Goal: Check status: Check status

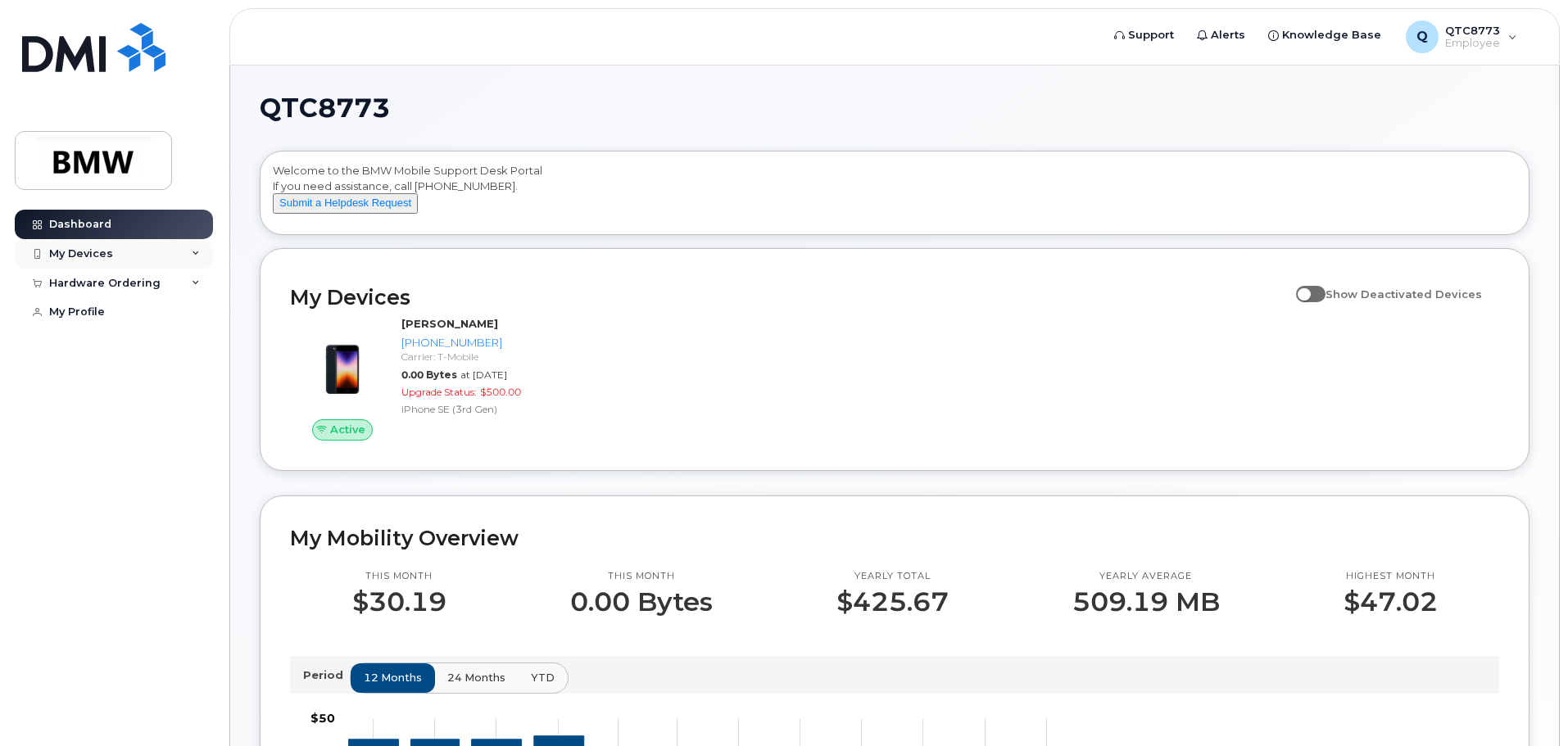
drag, startPoint x: 0, startPoint y: 0, endPoint x: 157, endPoint y: 250, distance: 295.2
click at [157, 250] on div "My Devices" at bounding box center [114, 253] width 198 height 29
click at [160, 386] on div "Hardware Ordering" at bounding box center [114, 371] width 198 height 29
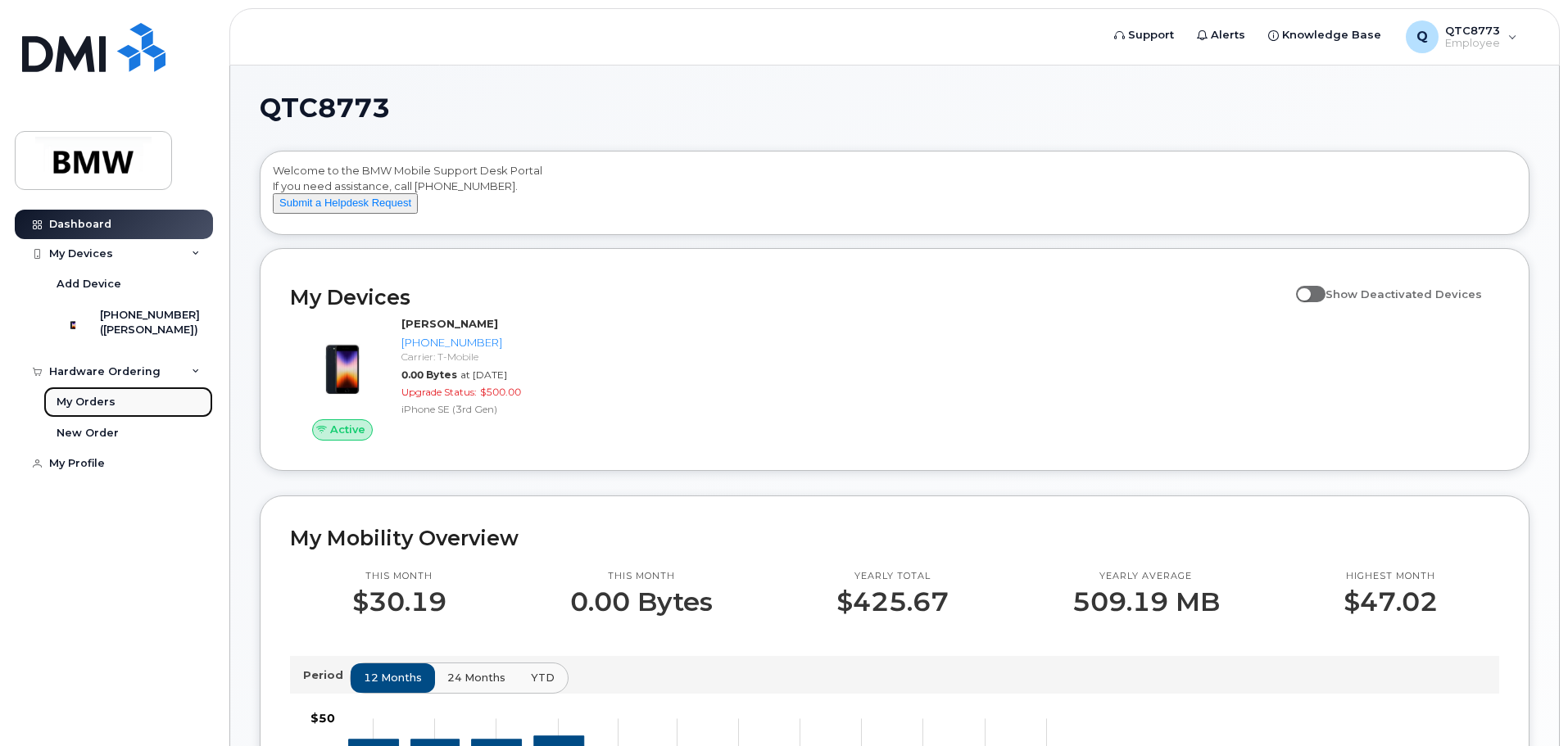
click at [101, 409] on div "My Orders" at bounding box center [86, 402] width 59 height 15
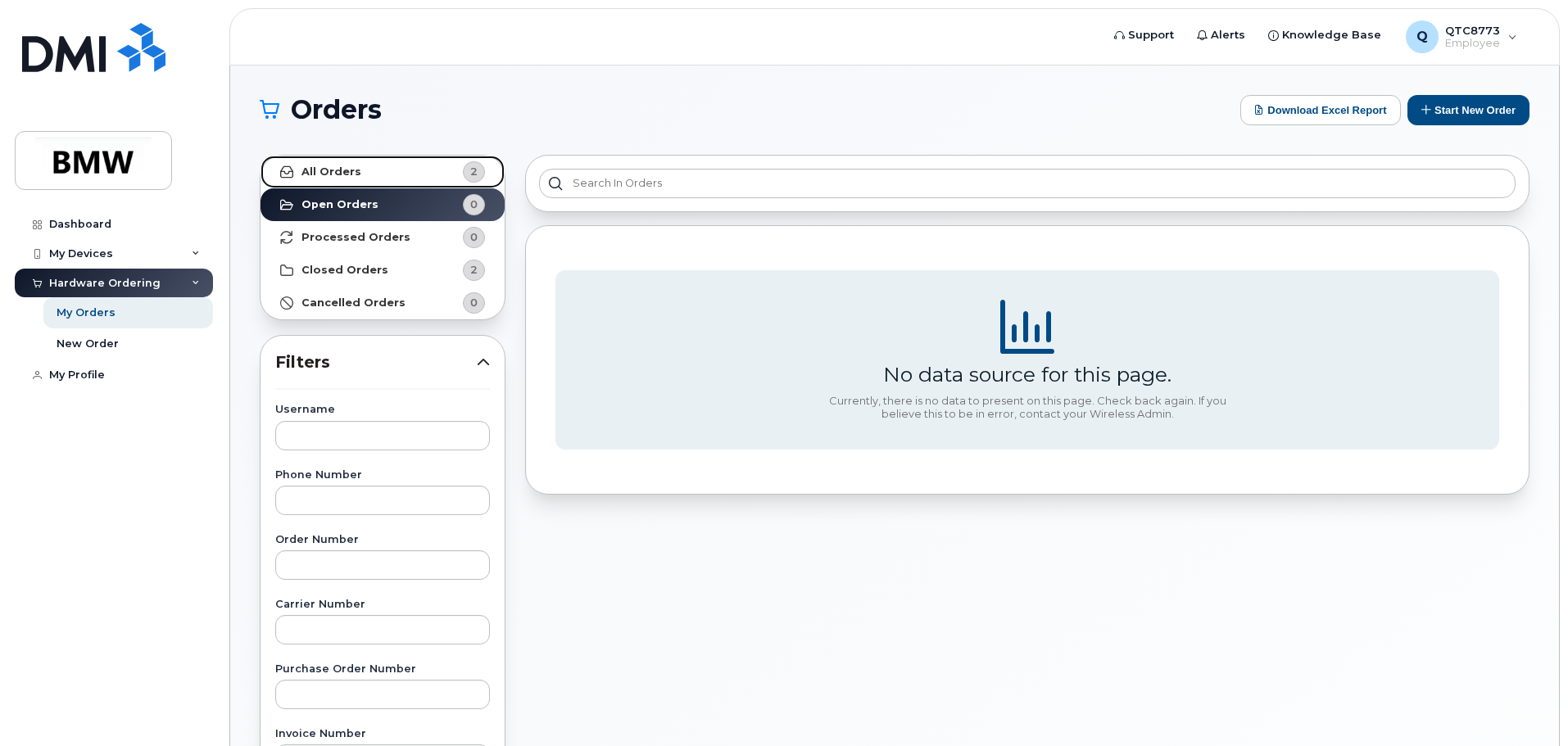
click at [432, 164] on link "All Orders 2" at bounding box center [382, 171] width 244 height 33
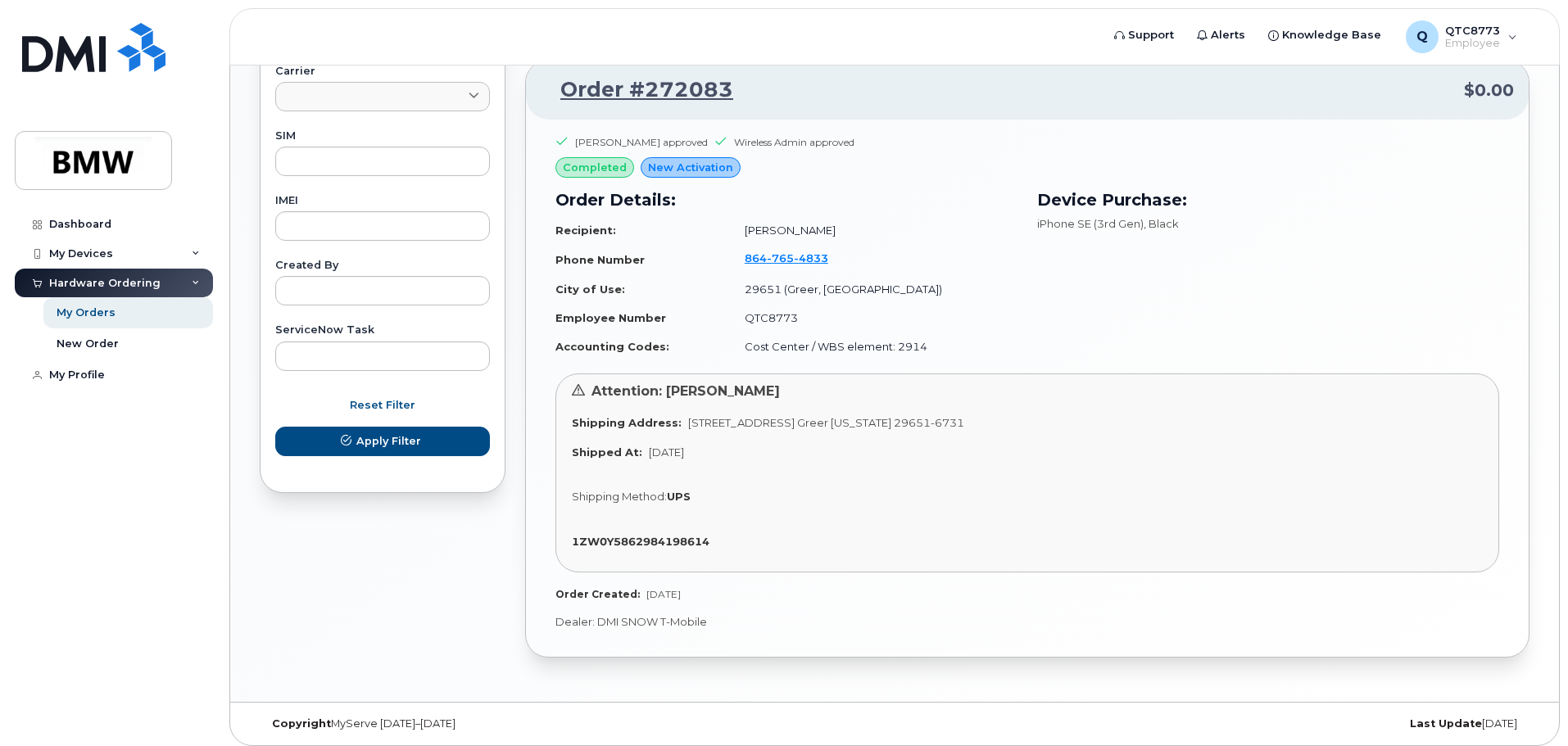
scroll to position [800, 0]
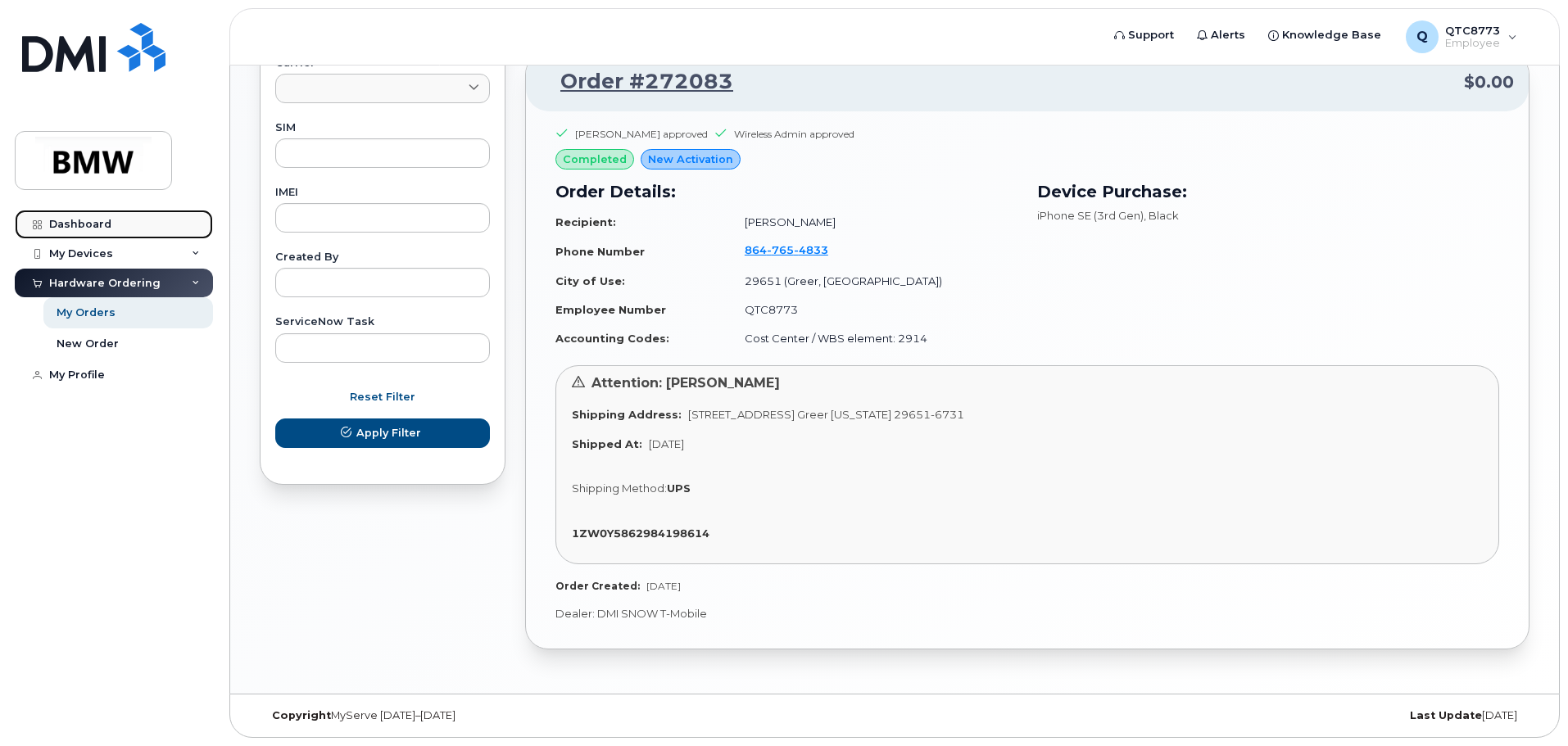
click at [73, 215] on link "Dashboard" at bounding box center [114, 224] width 198 height 29
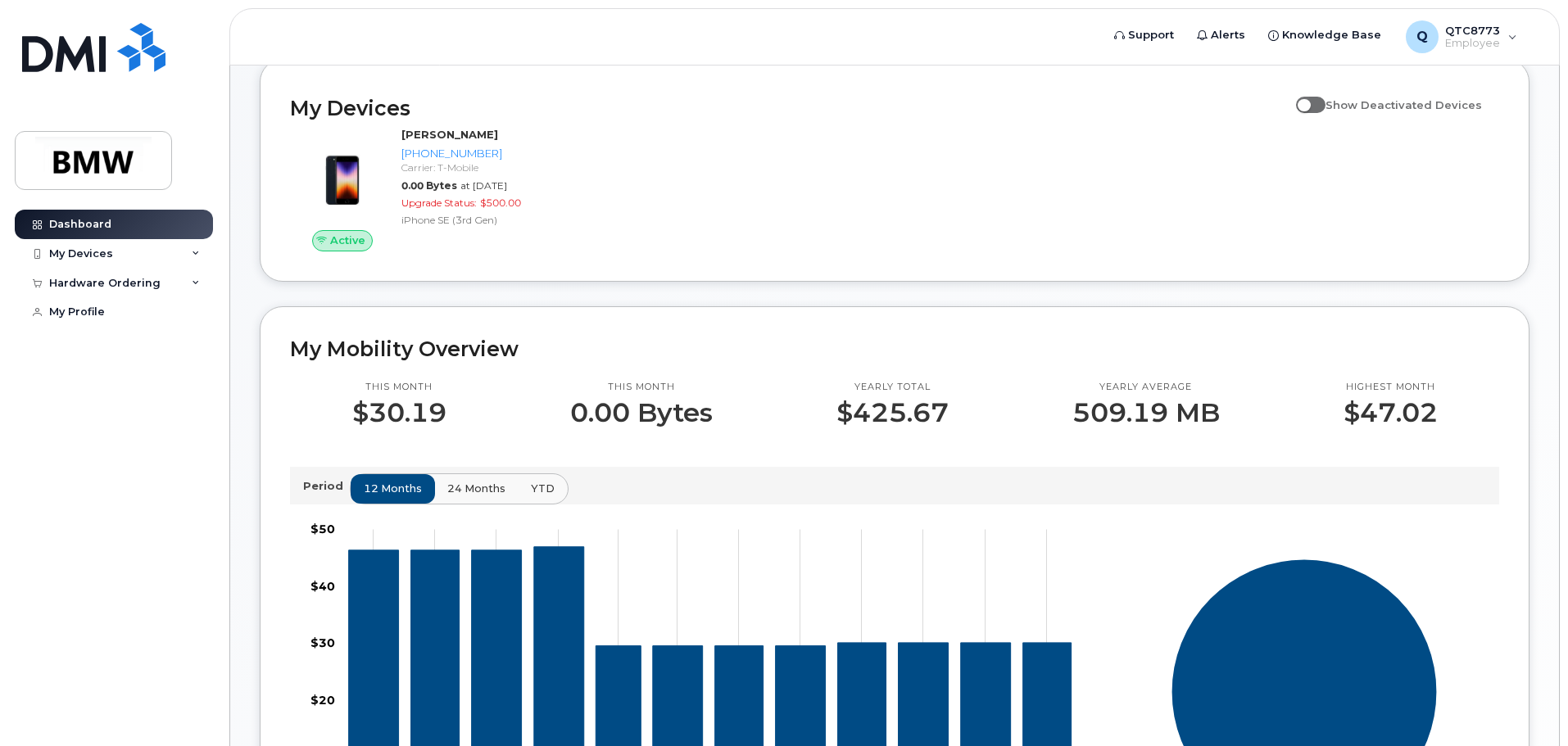
scroll to position [172, 0]
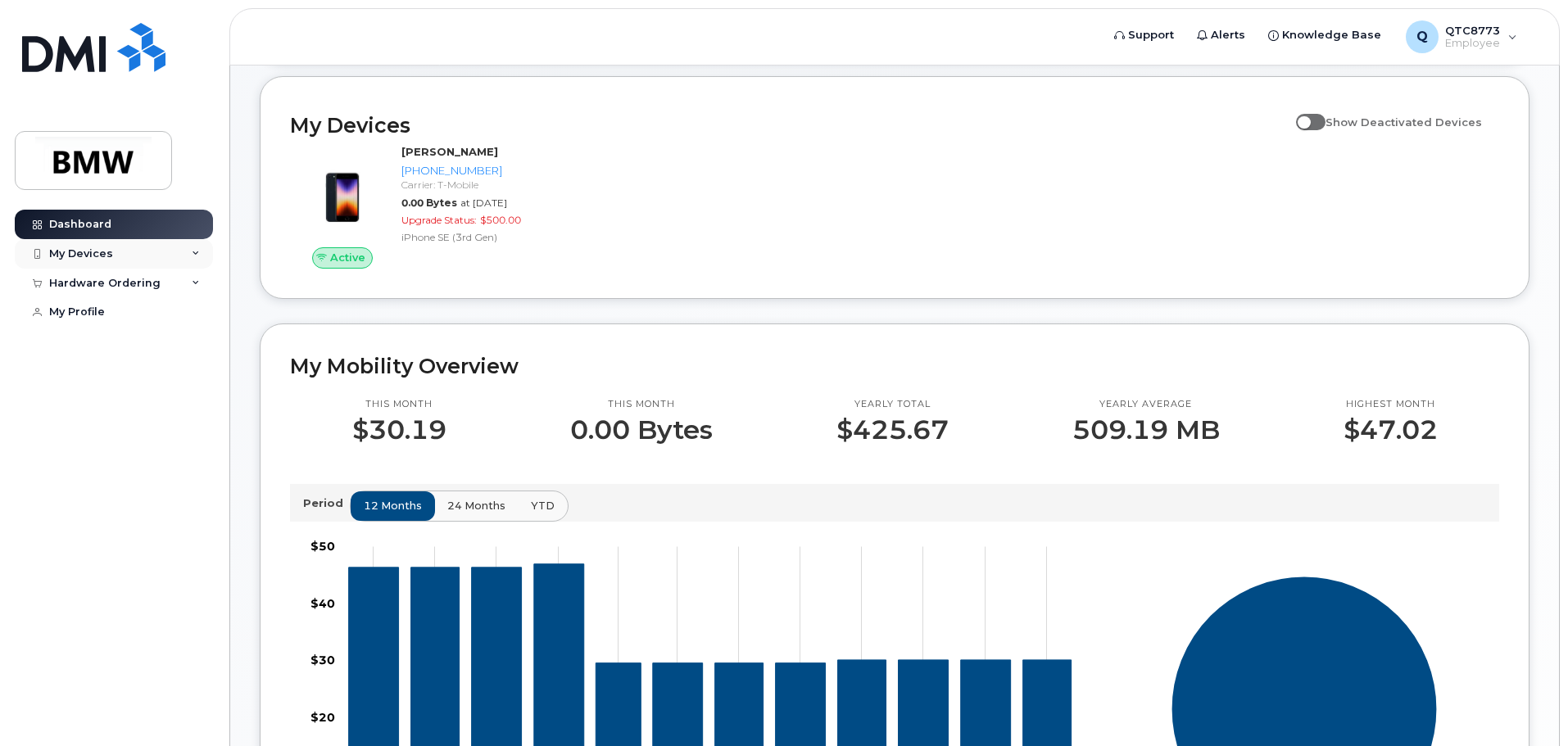
click at [144, 259] on div "My Devices" at bounding box center [114, 253] width 198 height 29
click at [113, 378] on div "Hardware Ordering" at bounding box center [104, 372] width 111 height 13
click at [84, 244] on div "My Devices" at bounding box center [114, 253] width 198 height 29
click at [99, 314] on div "My Orders" at bounding box center [86, 313] width 59 height 15
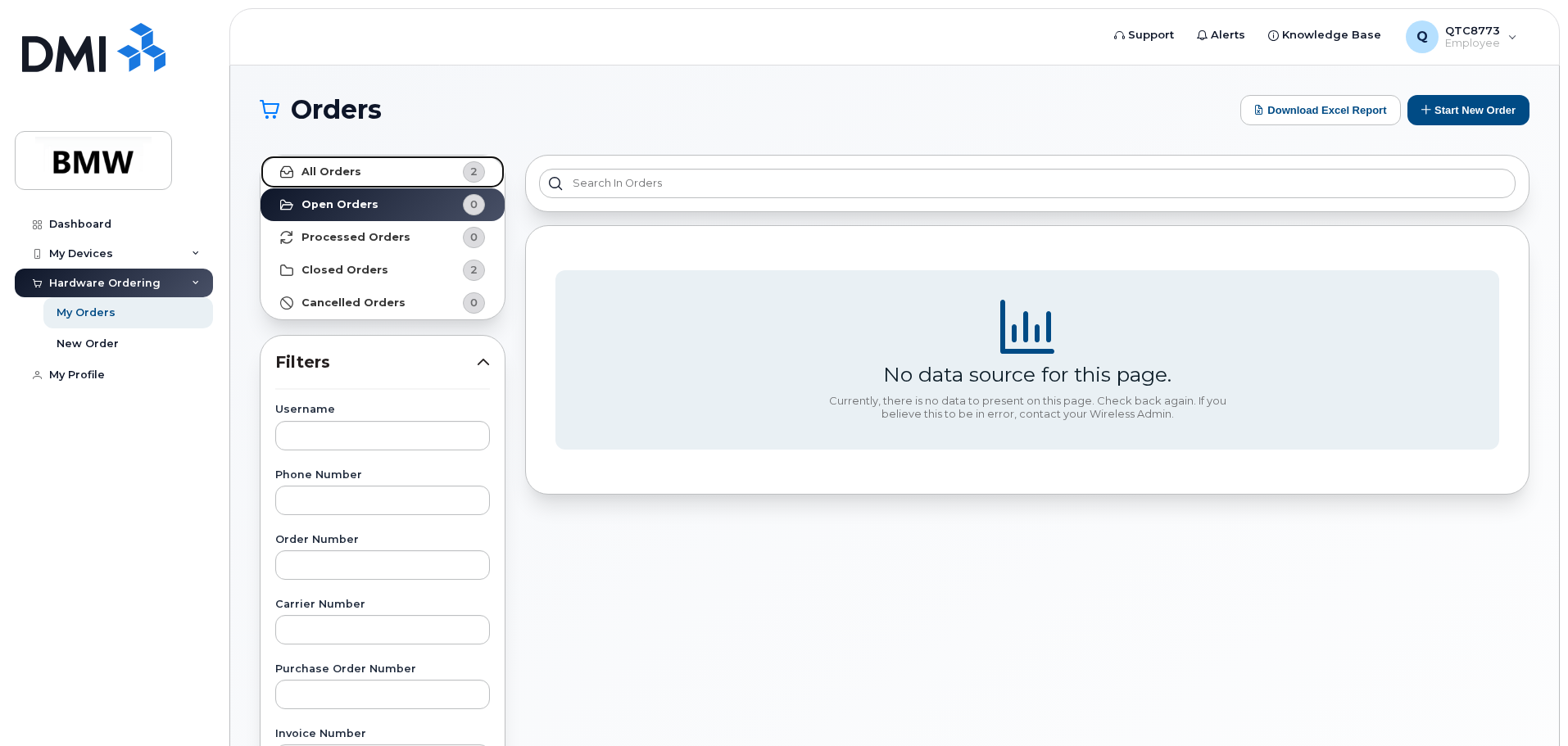
click at [414, 176] on link "All Orders 2" at bounding box center [382, 171] width 244 height 33
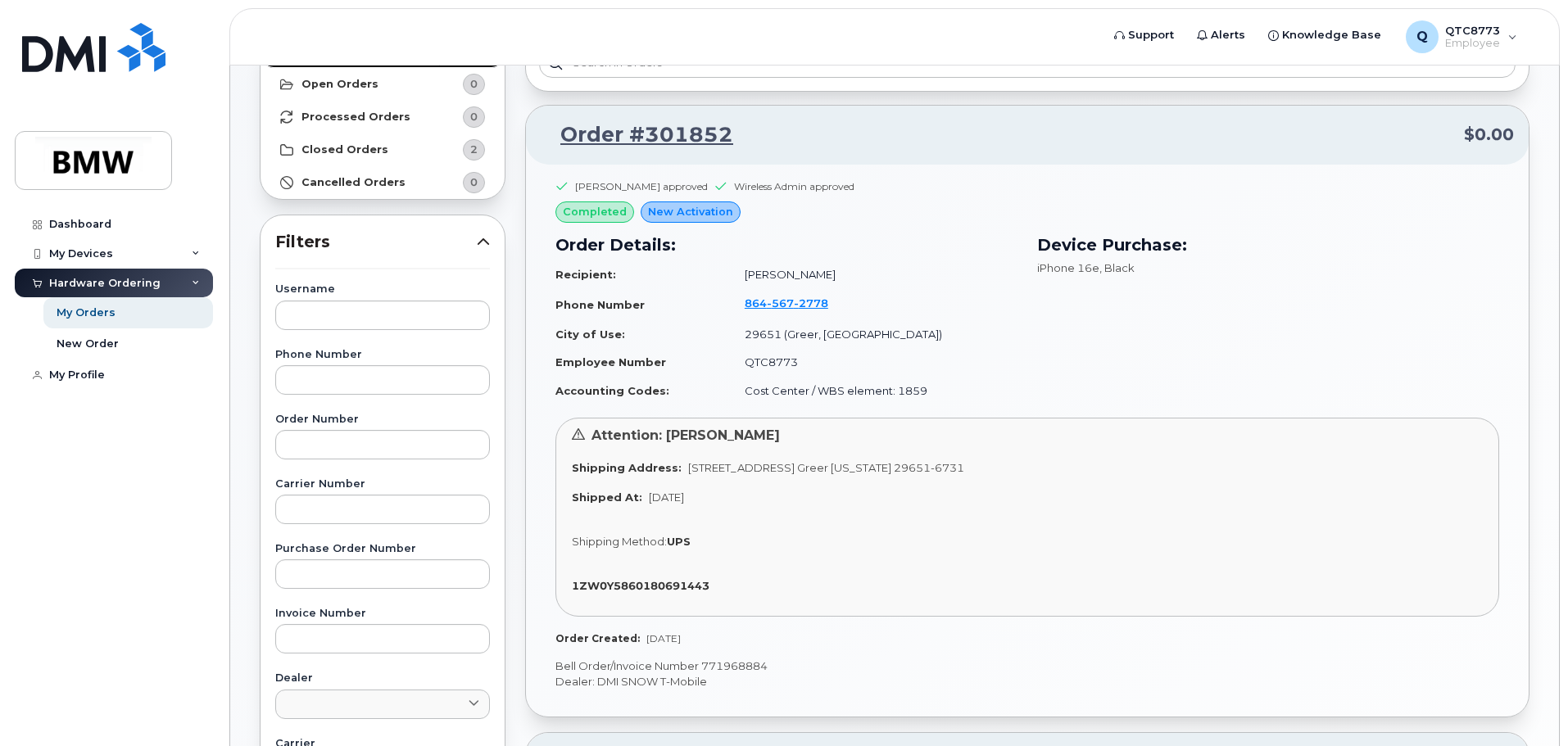
scroll to position [164, 0]
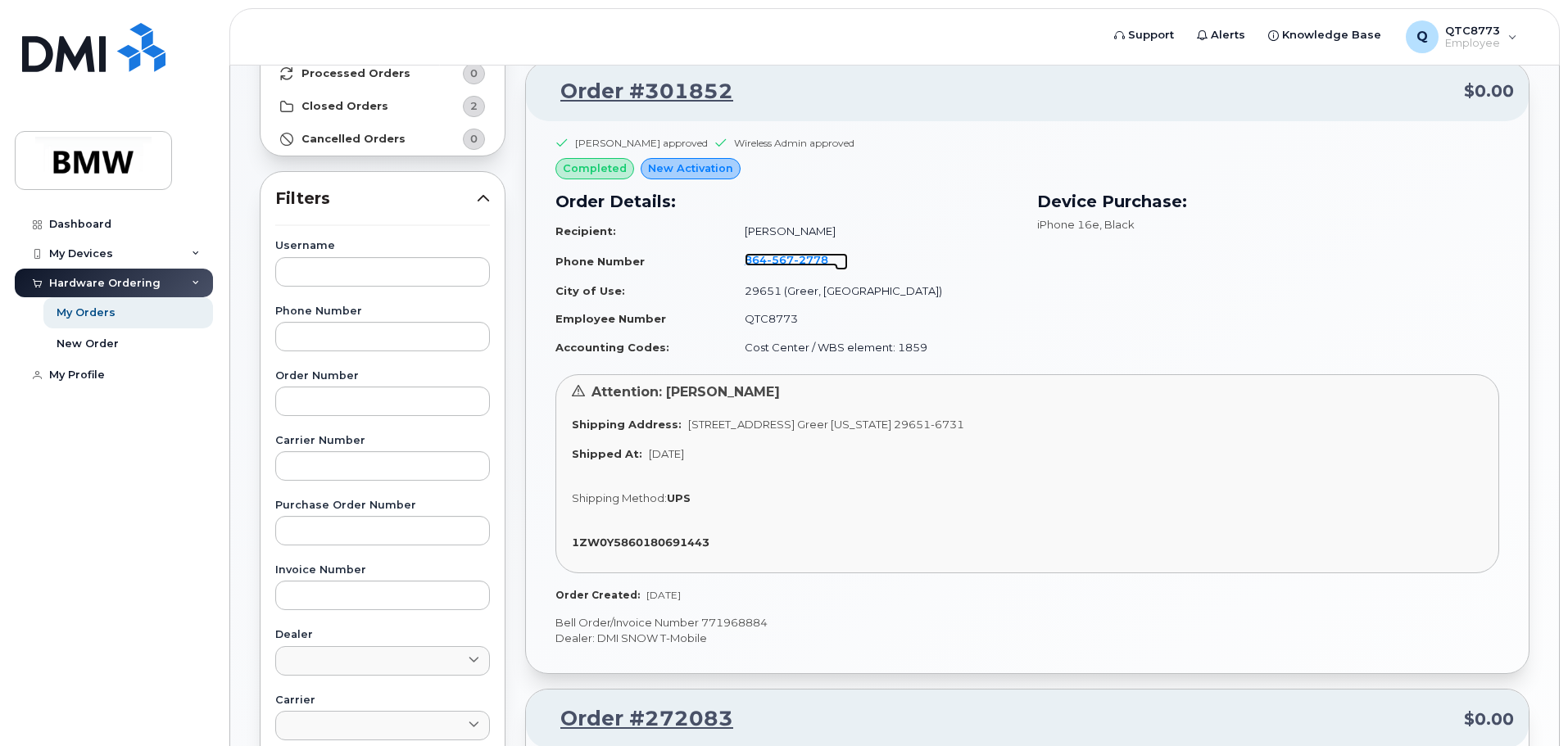
click at [794, 261] on span "567" at bounding box center [780, 260] width 27 height 13
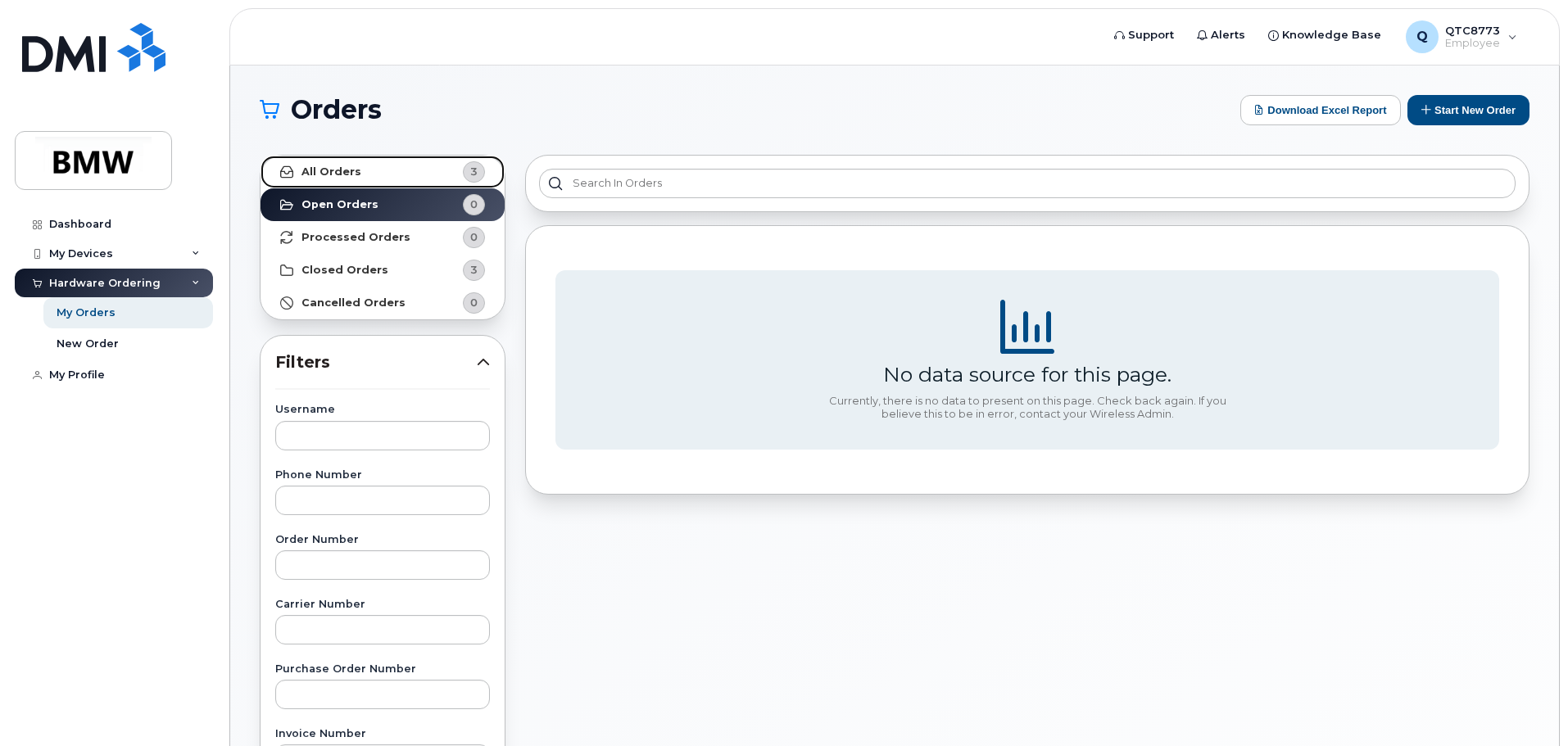
click at [397, 169] on link "All Orders 3" at bounding box center [382, 171] width 244 height 33
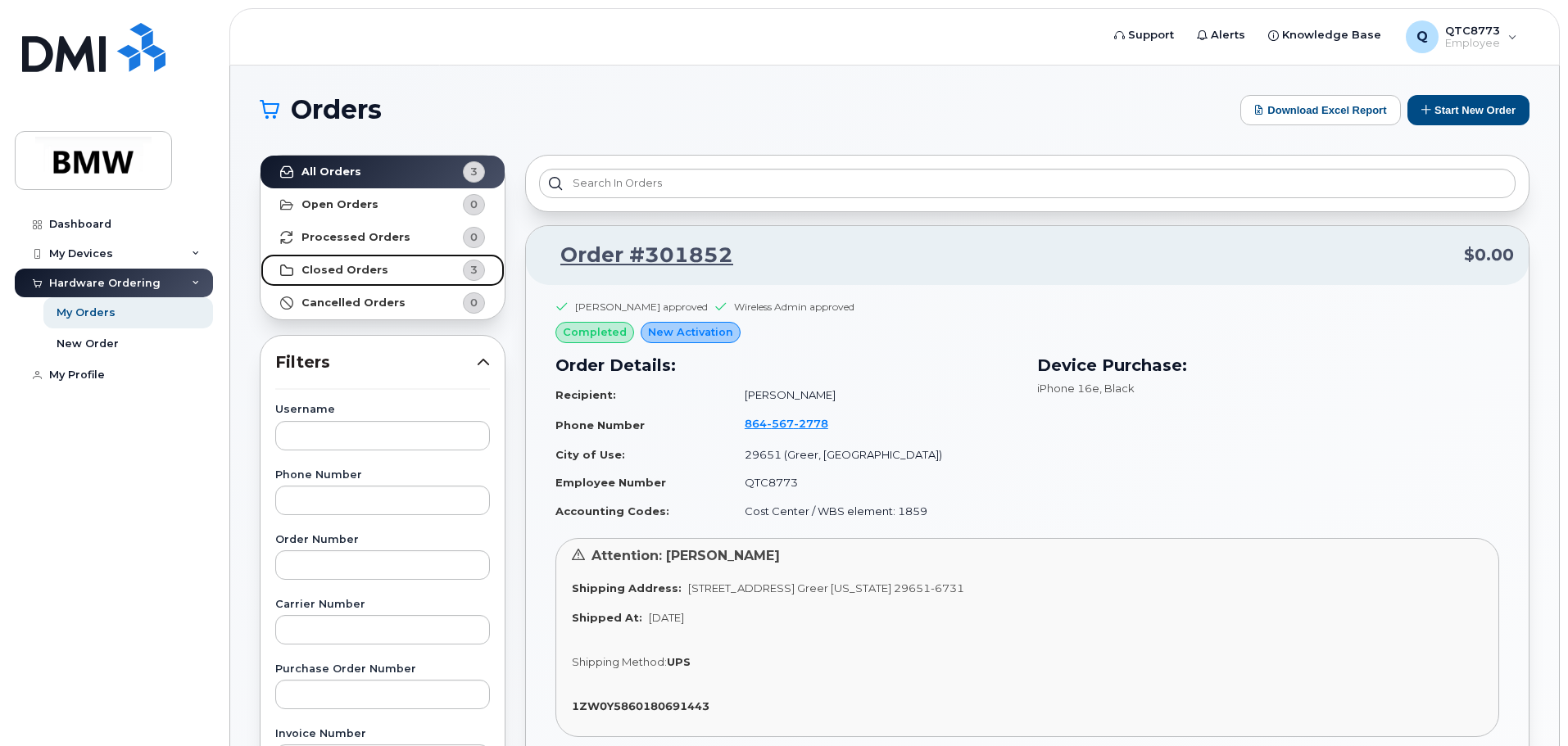
click at [408, 269] on link "Closed Orders 3" at bounding box center [382, 270] width 244 height 33
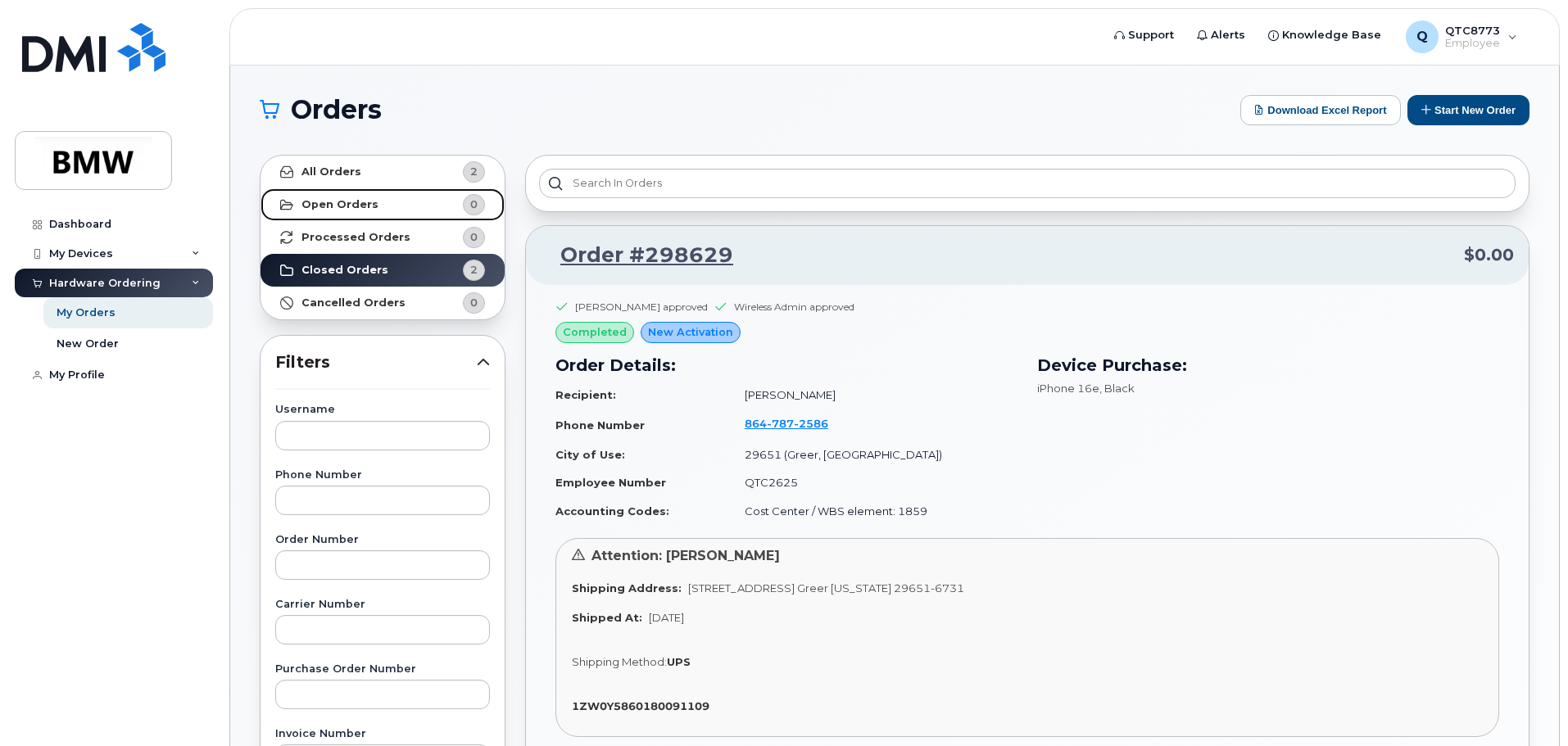
click at [349, 199] on strong "Open Orders" at bounding box center [340, 204] width 77 height 13
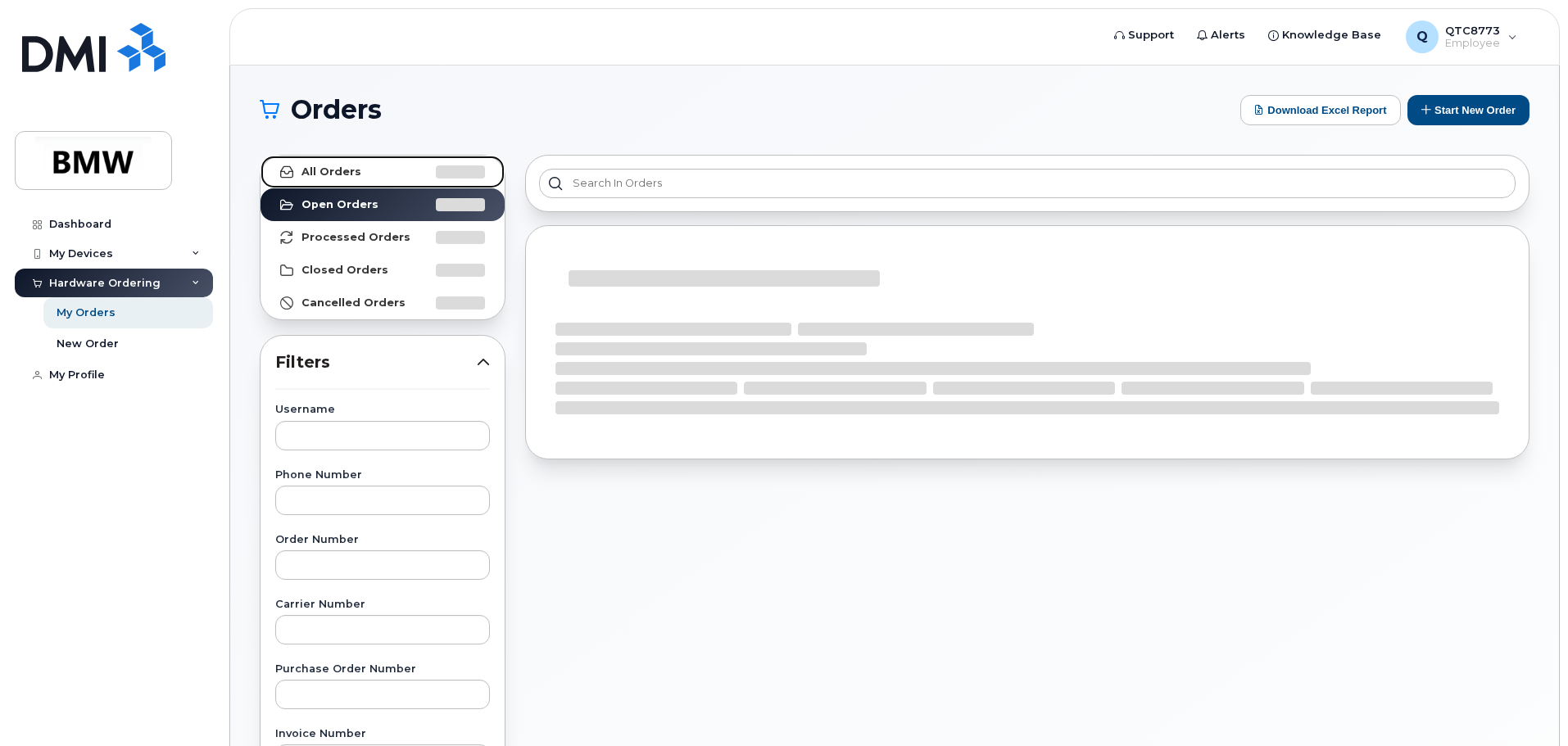
click at [365, 174] on link "All Orders" at bounding box center [382, 171] width 244 height 33
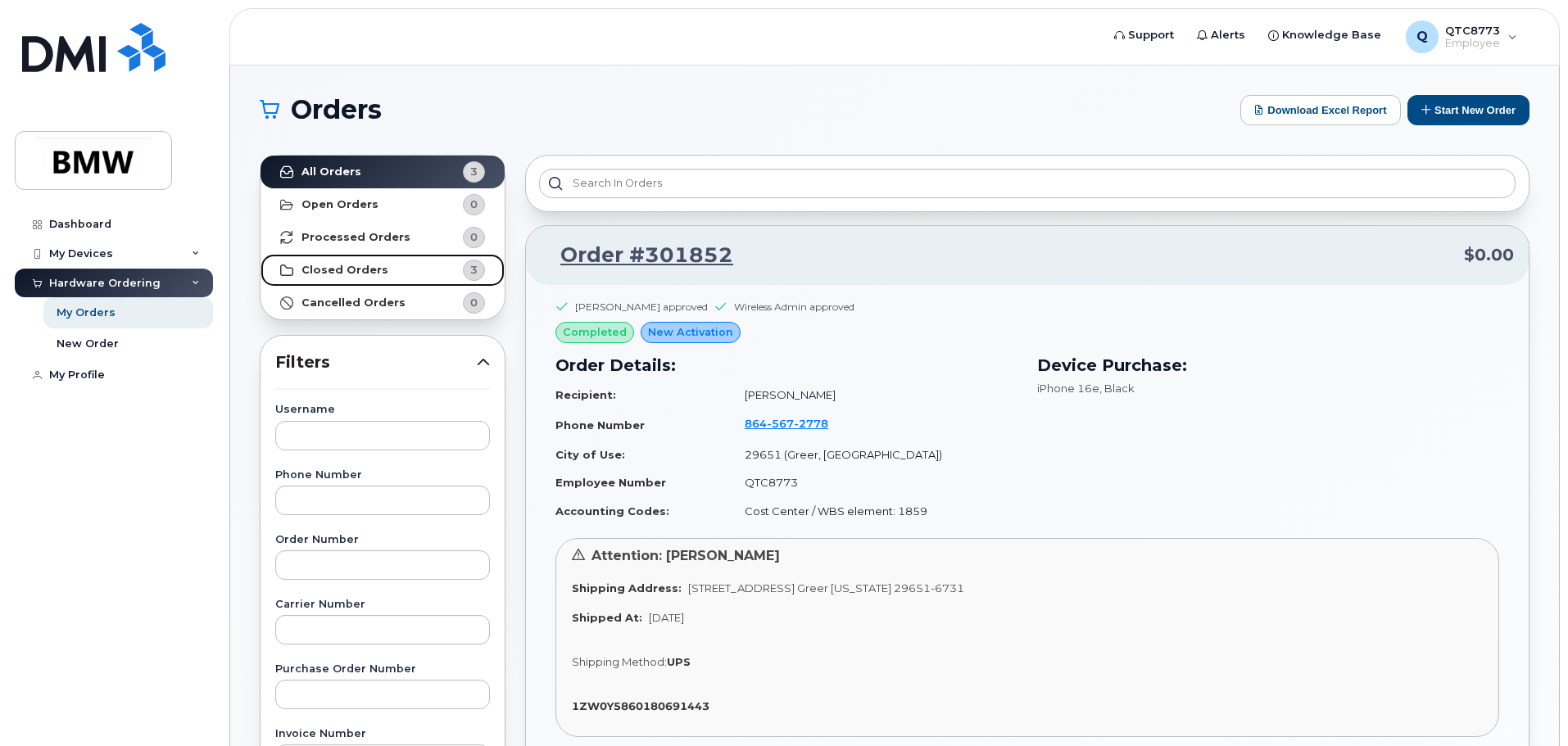
click at [407, 268] on link "Closed Orders 3" at bounding box center [382, 270] width 244 height 33
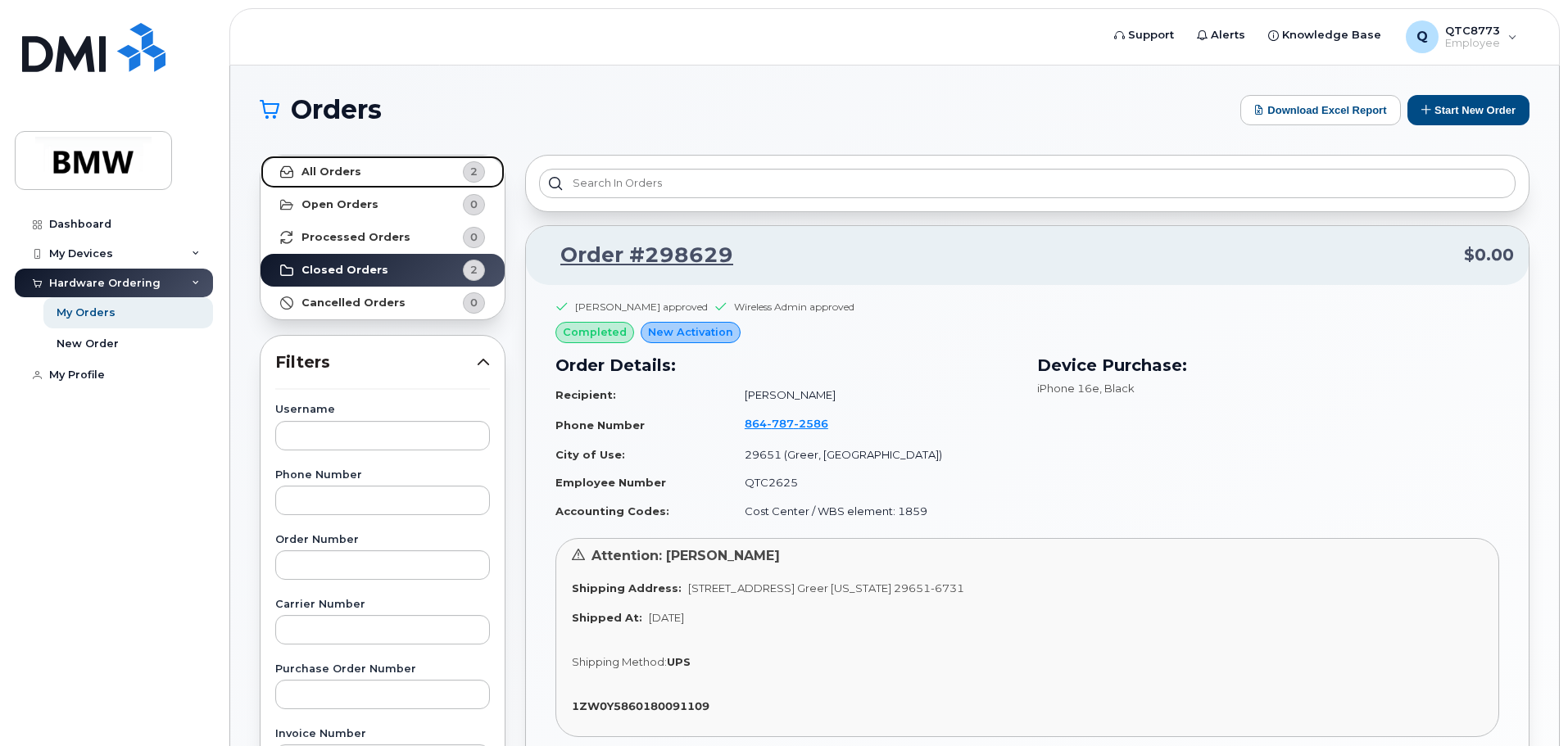
click at [395, 166] on link "All Orders 2" at bounding box center [382, 171] width 244 height 33
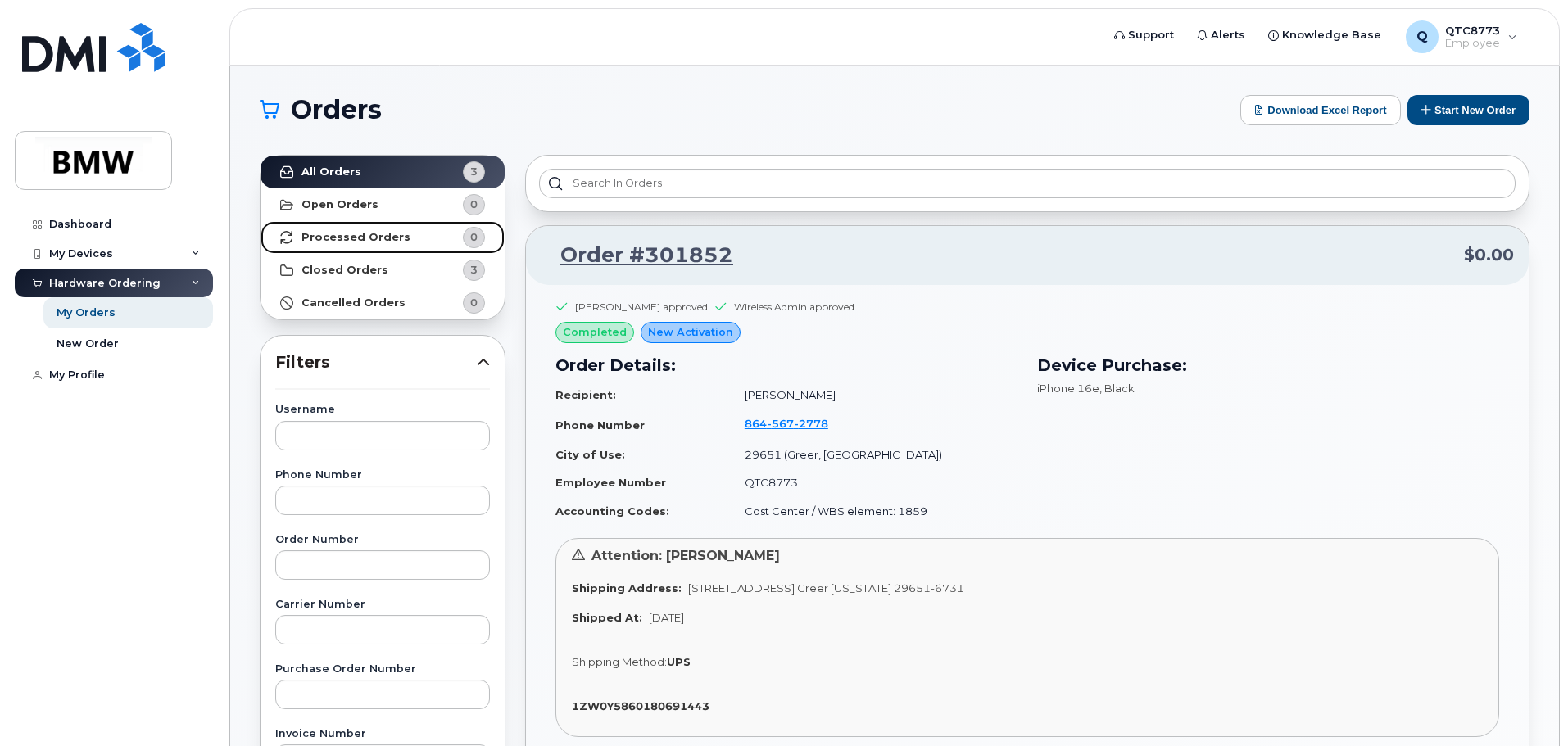
click at [416, 252] on link "Processed Orders 0" at bounding box center [382, 237] width 244 height 33
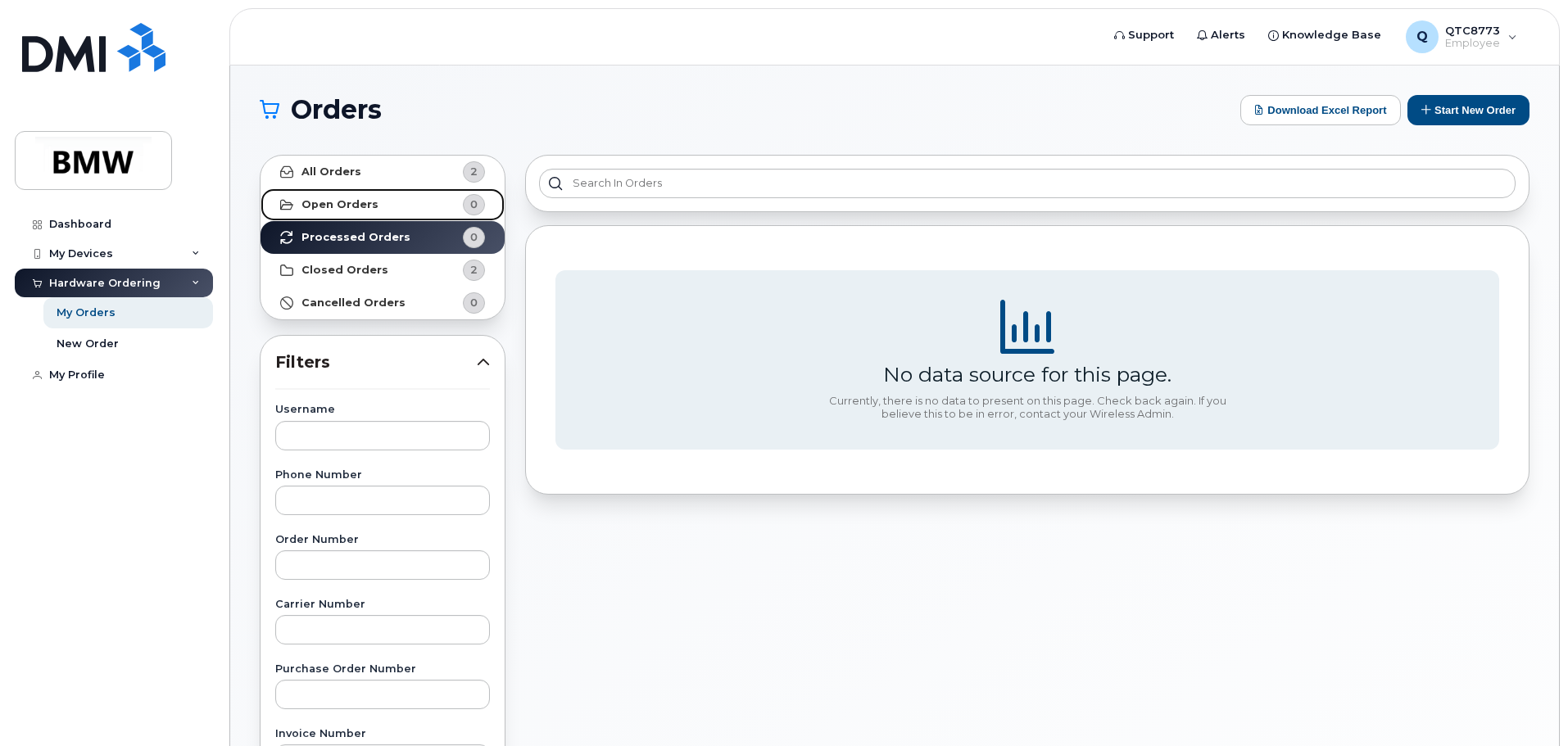
click at [381, 203] on link "Open Orders 0" at bounding box center [382, 204] width 244 height 33
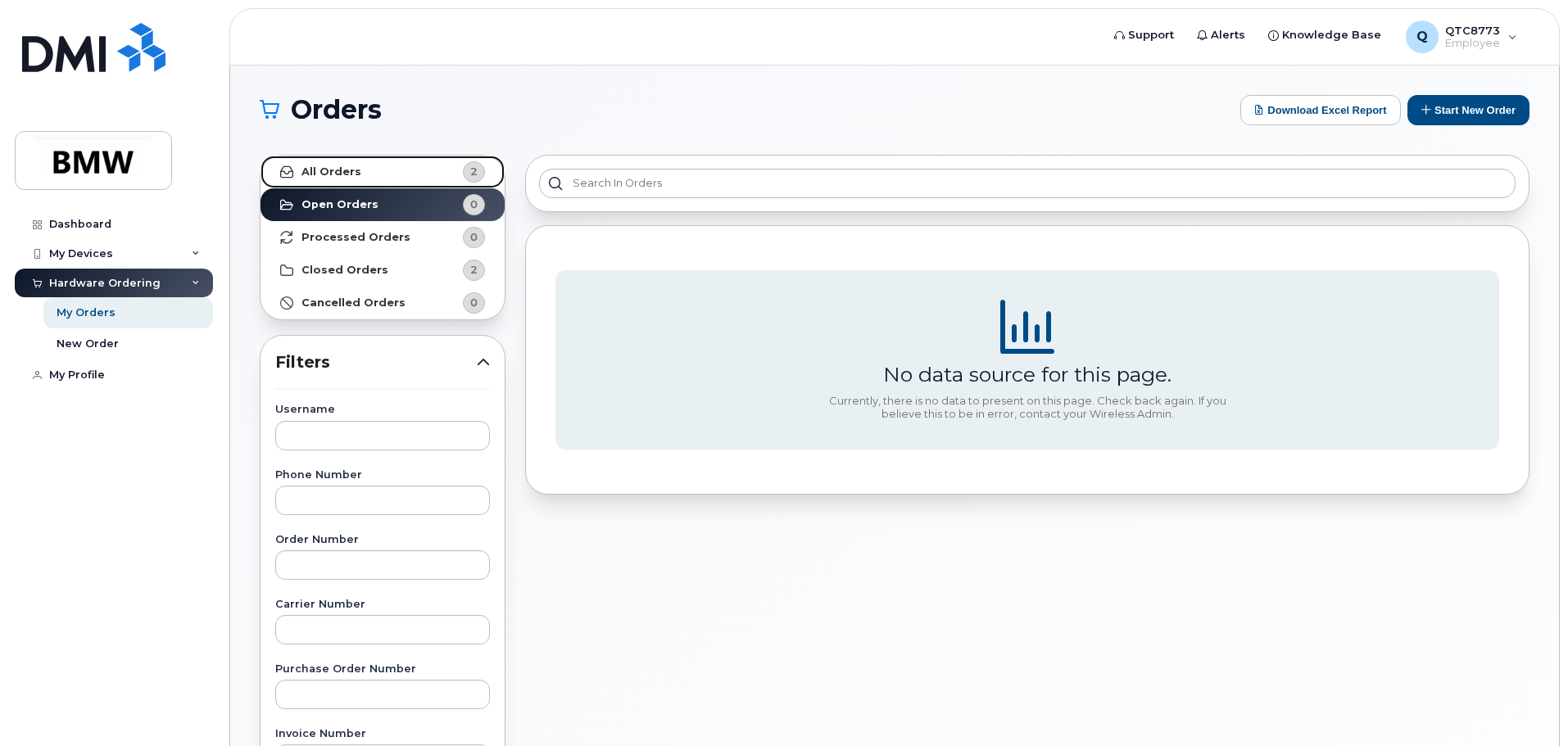
click at [438, 174] on span "2" at bounding box center [460, 172] width 49 height 22
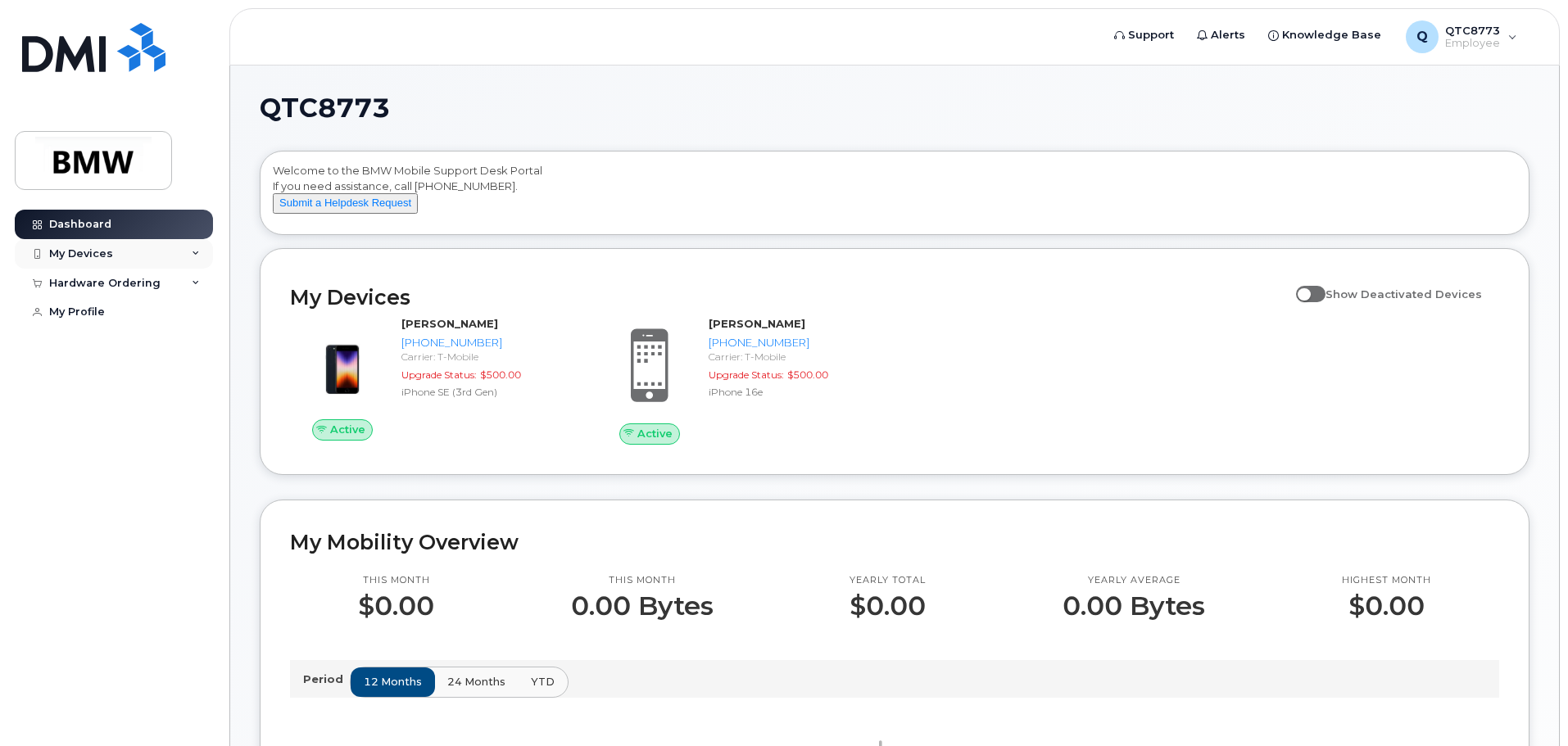
click at [193, 250] on icon at bounding box center [196, 254] width 8 height 8
click at [194, 250] on icon at bounding box center [196, 254] width 8 height 8
